Goal: Task Accomplishment & Management: Complete application form

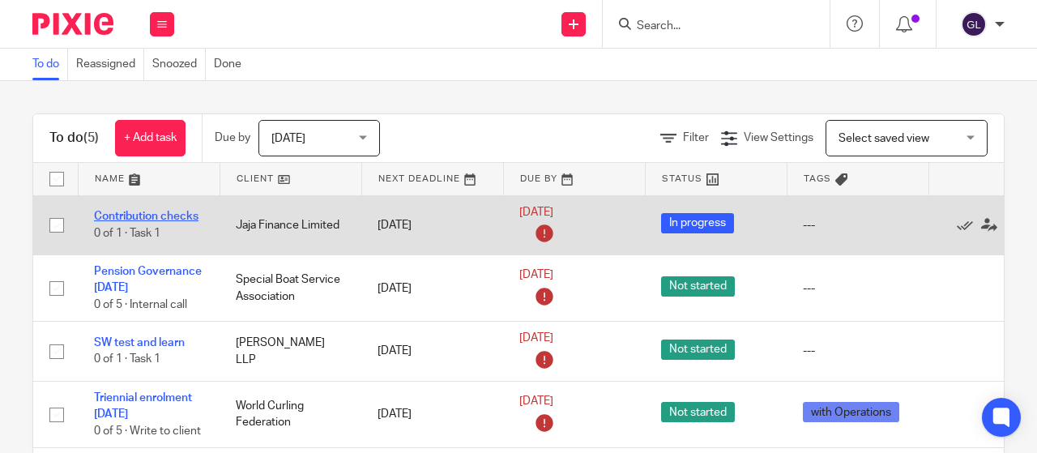
click at [114, 220] on link "Contribution checks" at bounding box center [146, 216] width 105 height 11
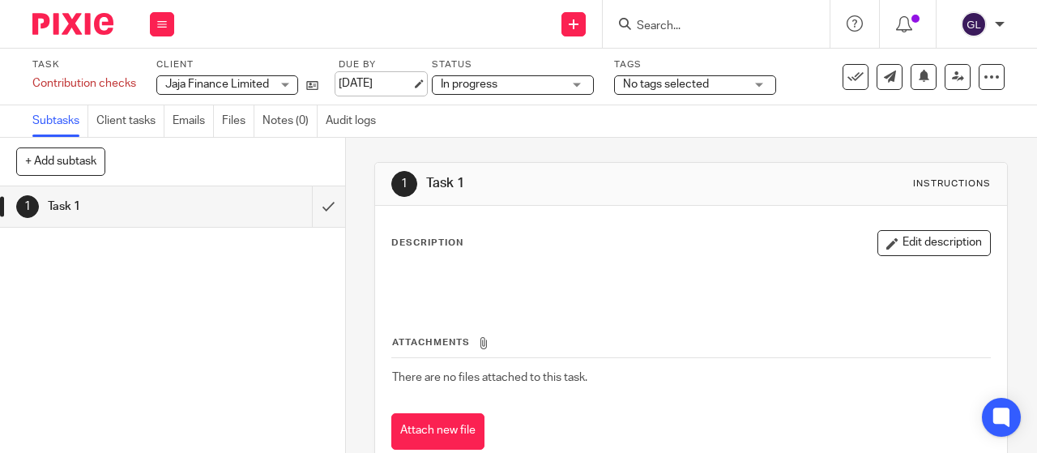
click at [359, 92] on div "Due by 8 Aug 2025" at bounding box center [375, 76] width 73 height 36
click at [344, 98] on div "Task Contribution checks Save Contribution checks 0 /1 Client Jaja Finance Limi…" at bounding box center [518, 77] width 1037 height 57
click at [399, 81] on link "8 Aug 2025" at bounding box center [375, 83] width 73 height 17
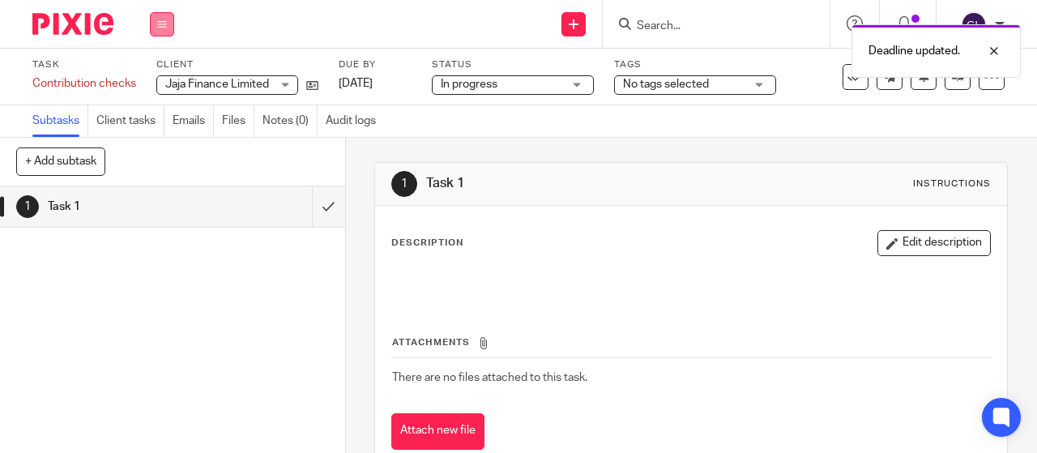
click at [161, 19] on icon at bounding box center [162, 24] width 10 height 10
click at [160, 72] on link "Work" at bounding box center [154, 75] width 28 height 11
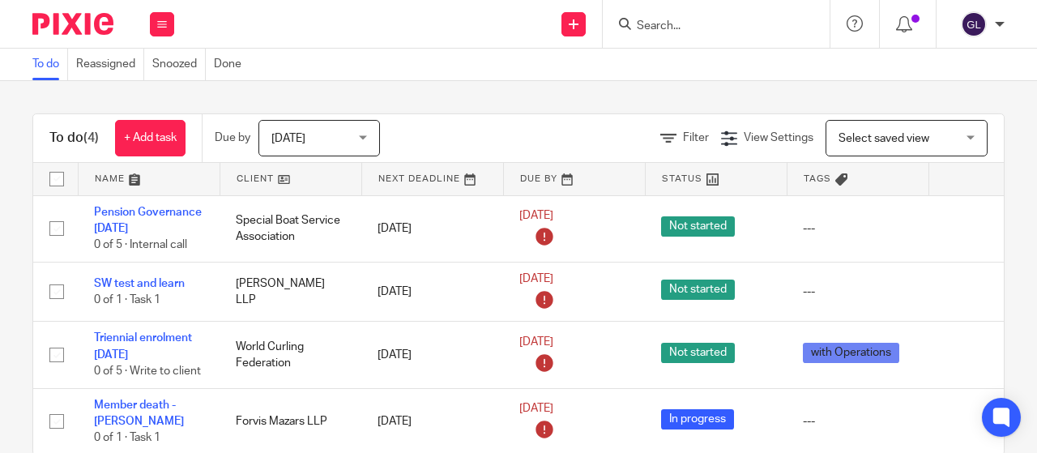
click at [677, 30] on input "Search" at bounding box center [708, 26] width 146 height 15
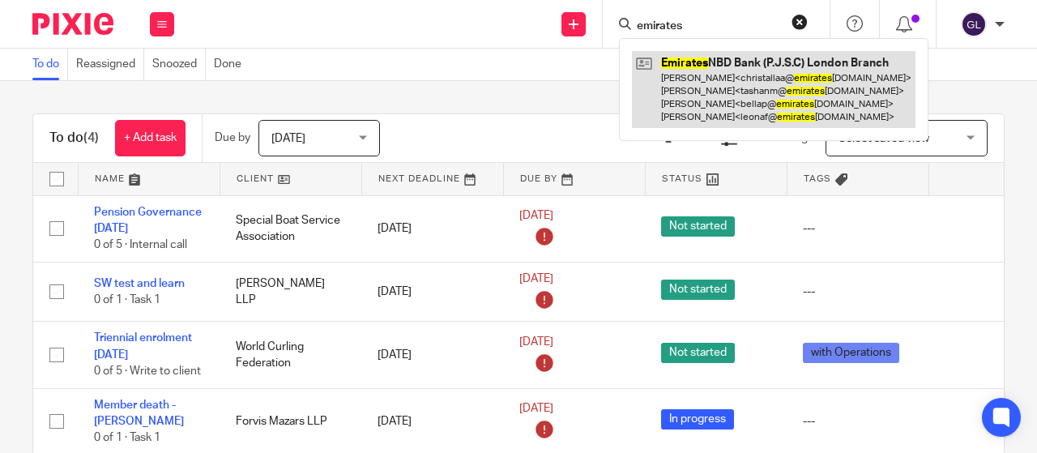
type input "emirates"
click at [672, 63] on link at bounding box center [774, 89] width 284 height 77
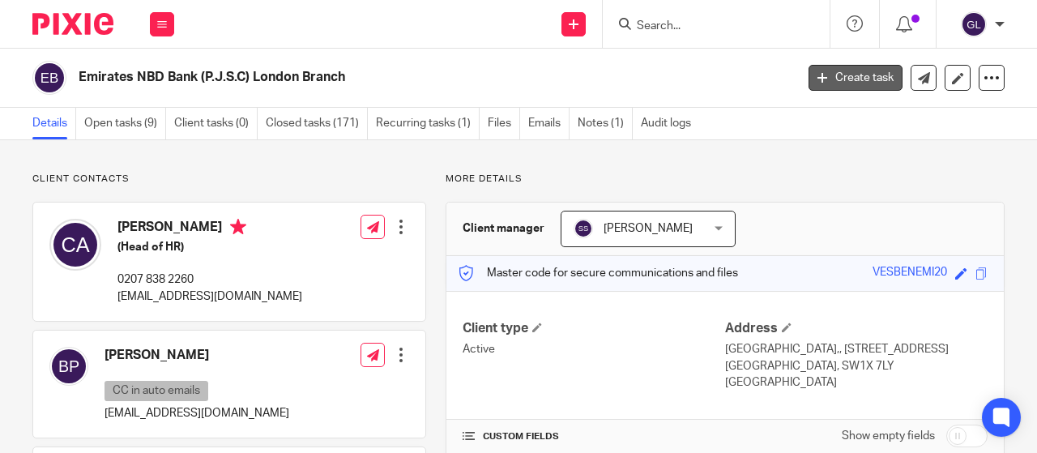
click at [828, 78] on link "Create task" at bounding box center [856, 78] width 94 height 26
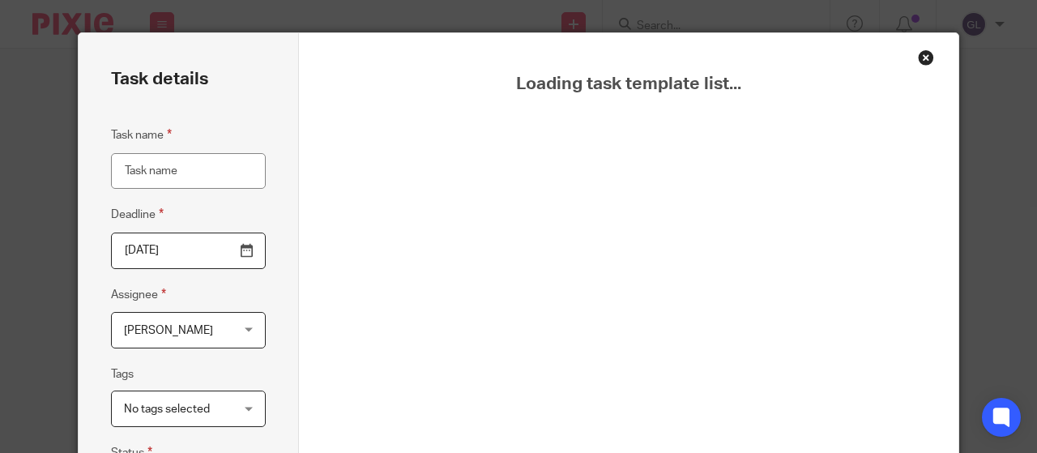
click at [127, 181] on input "Task name" at bounding box center [188, 171] width 155 height 36
click at [124, 170] on input "Task name" at bounding box center [188, 171] width 155 height 36
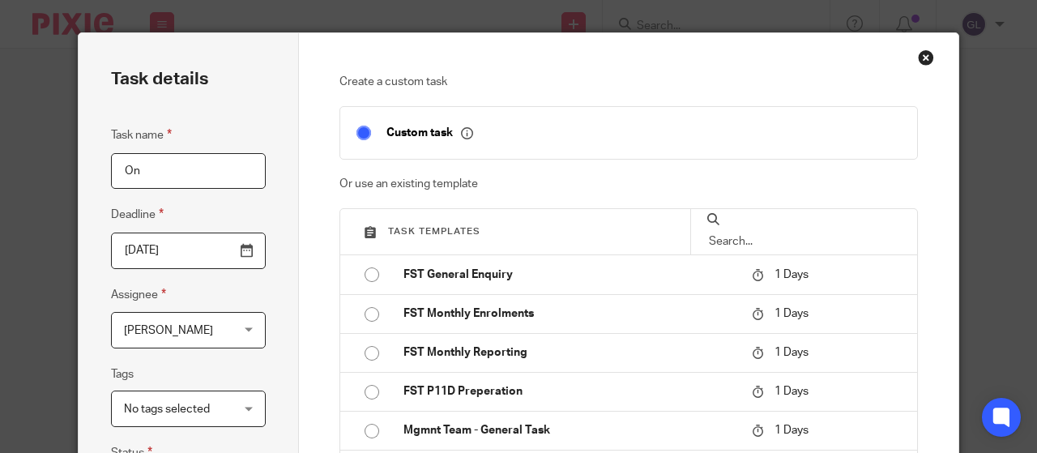
type input "O"
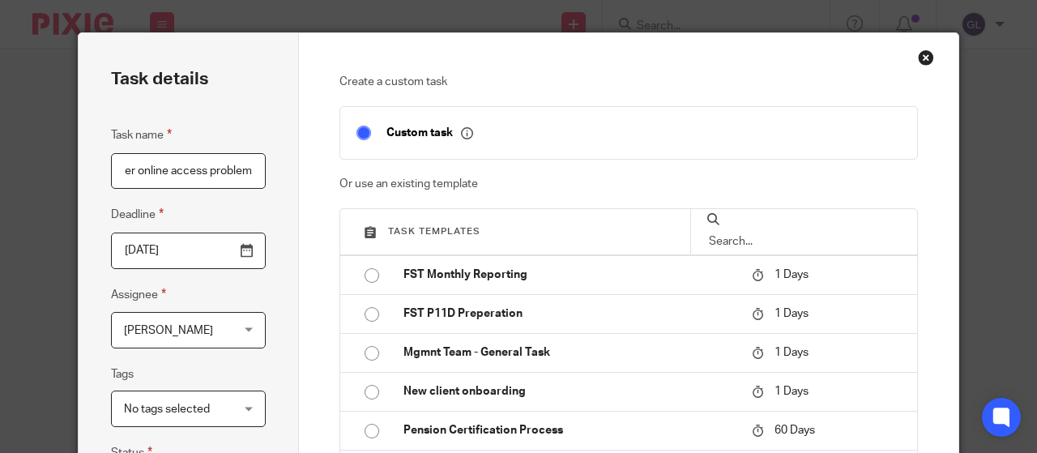
scroll to position [243, 0]
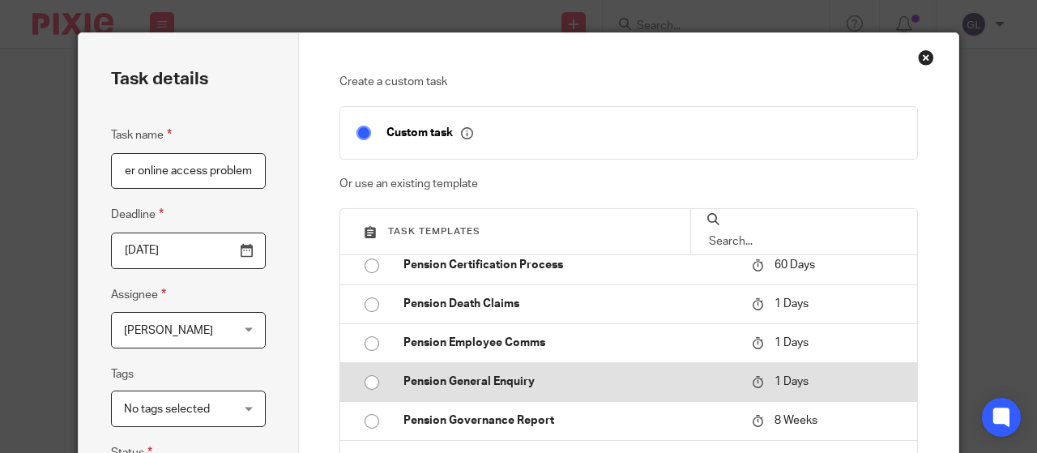
type input "Memmber online access problem"
click at [369, 382] on input "radio" at bounding box center [371, 382] width 31 height 31
type input "2025-08-21"
checkbox input "false"
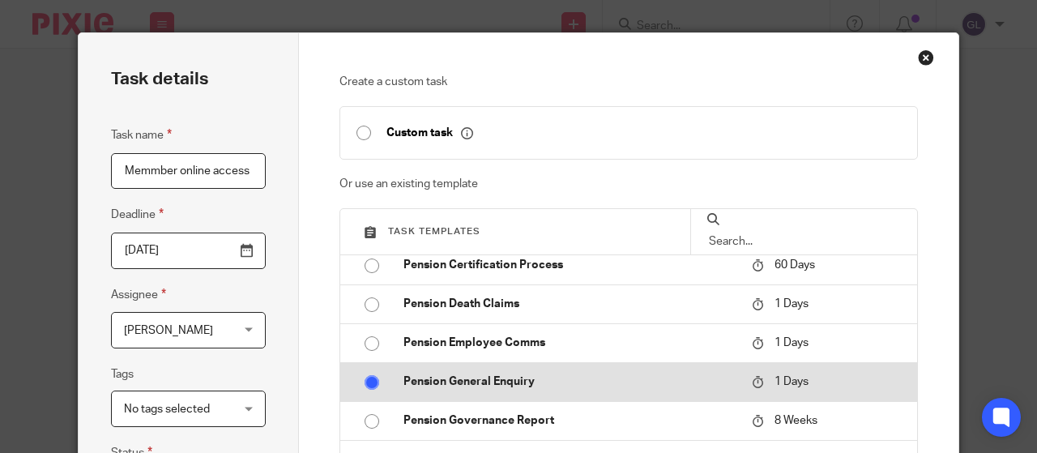
radio input "false"
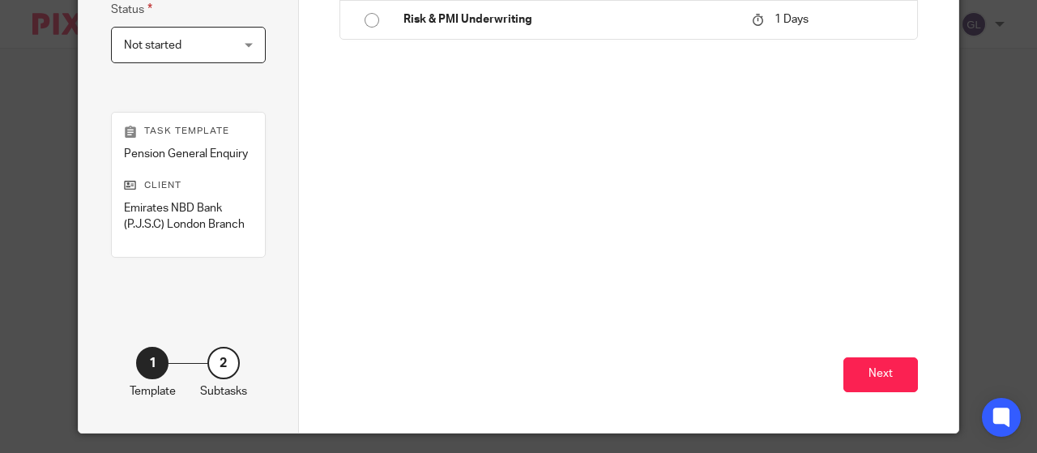
scroll to position [455, 0]
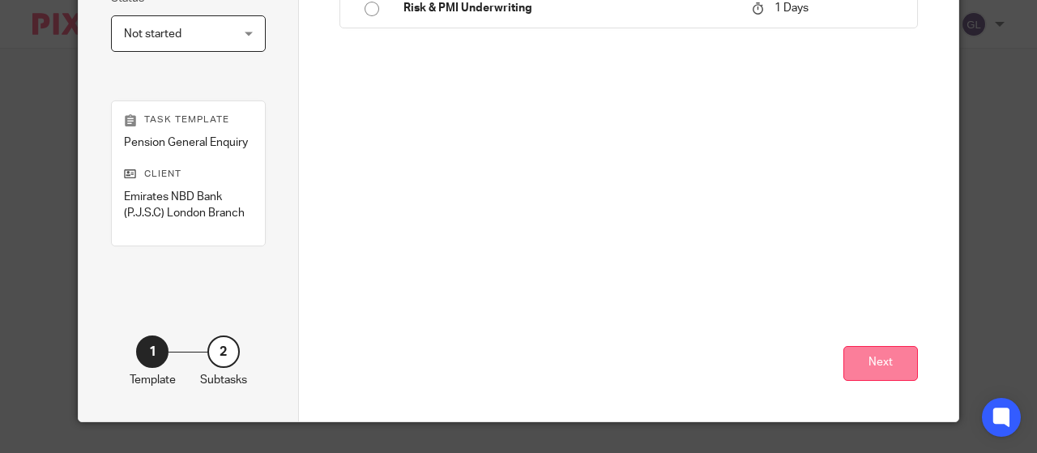
click at [883, 357] on button "Next" at bounding box center [880, 363] width 75 height 35
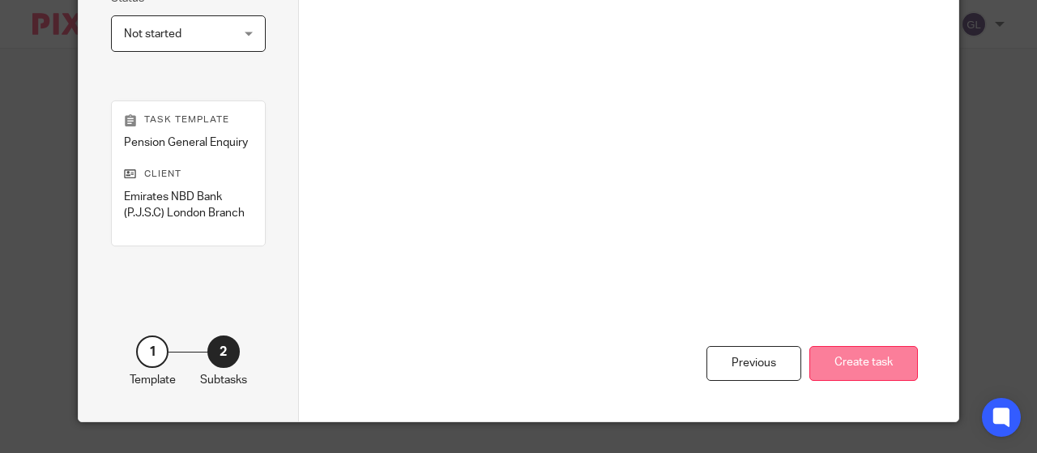
click at [882, 358] on button "Create task" at bounding box center [863, 363] width 109 height 35
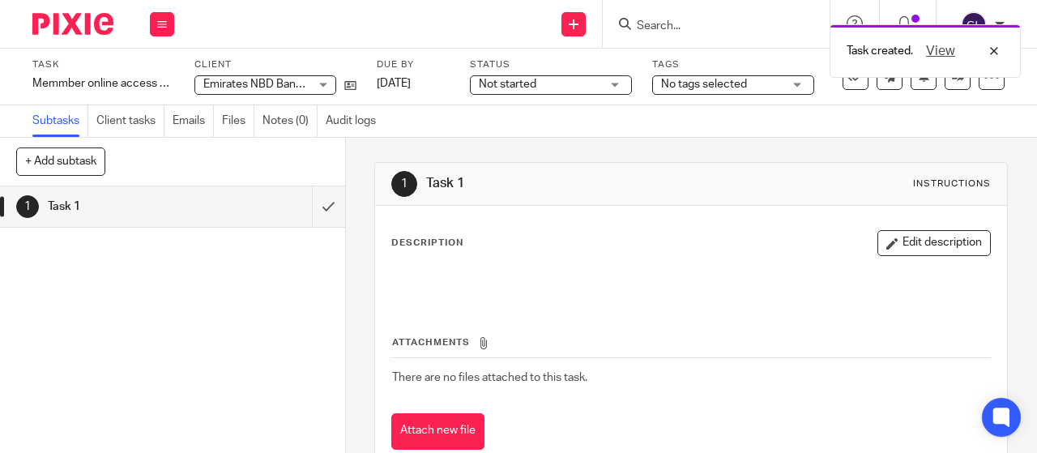
click at [586, 86] on span "Not started" at bounding box center [540, 84] width 122 height 17
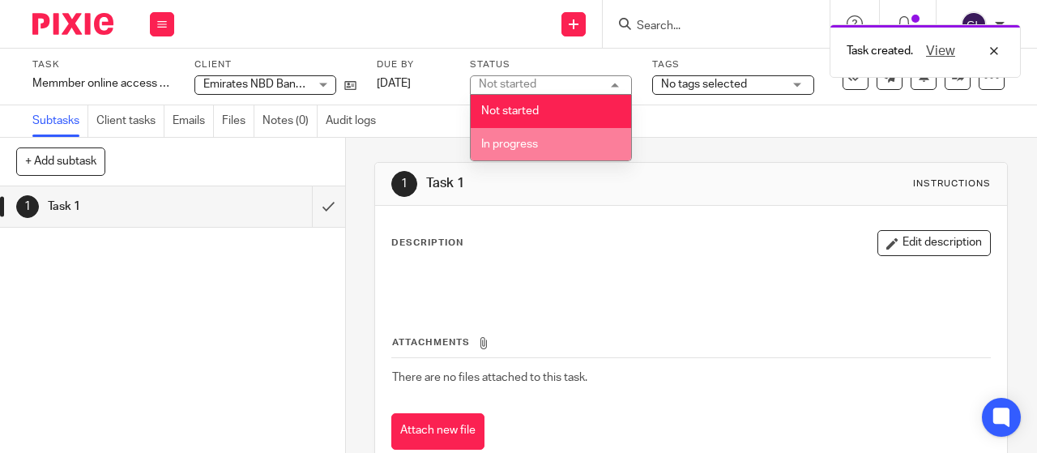
click at [522, 140] on span "In progress" at bounding box center [509, 144] width 57 height 11
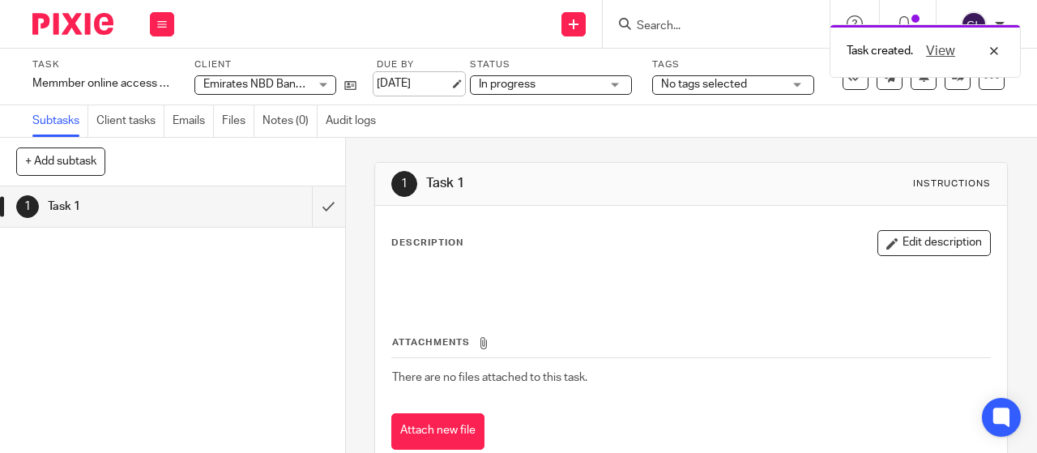
click at [408, 87] on link "21 Aug 2025" at bounding box center [413, 83] width 73 height 17
click at [158, 26] on icon at bounding box center [162, 24] width 10 height 10
click at [156, 75] on link "Work" at bounding box center [154, 75] width 28 height 11
